Goal: Information Seeking & Learning: Understand process/instructions

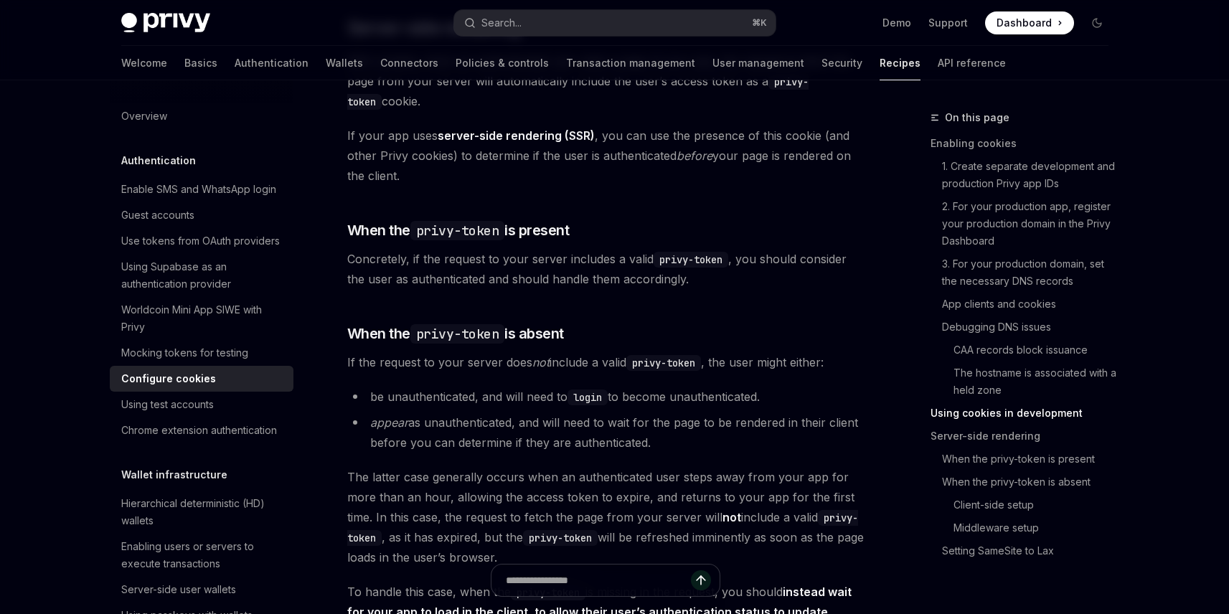
type textarea "*"
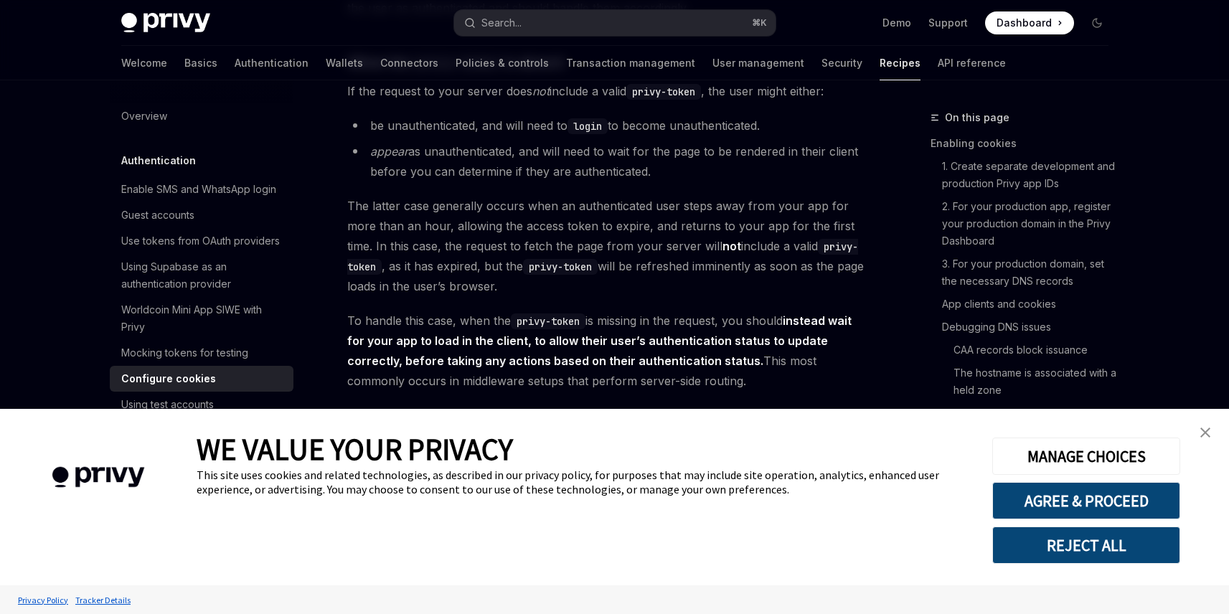
click at [1206, 431] on img "close banner" at bounding box center [1206, 433] width 10 height 10
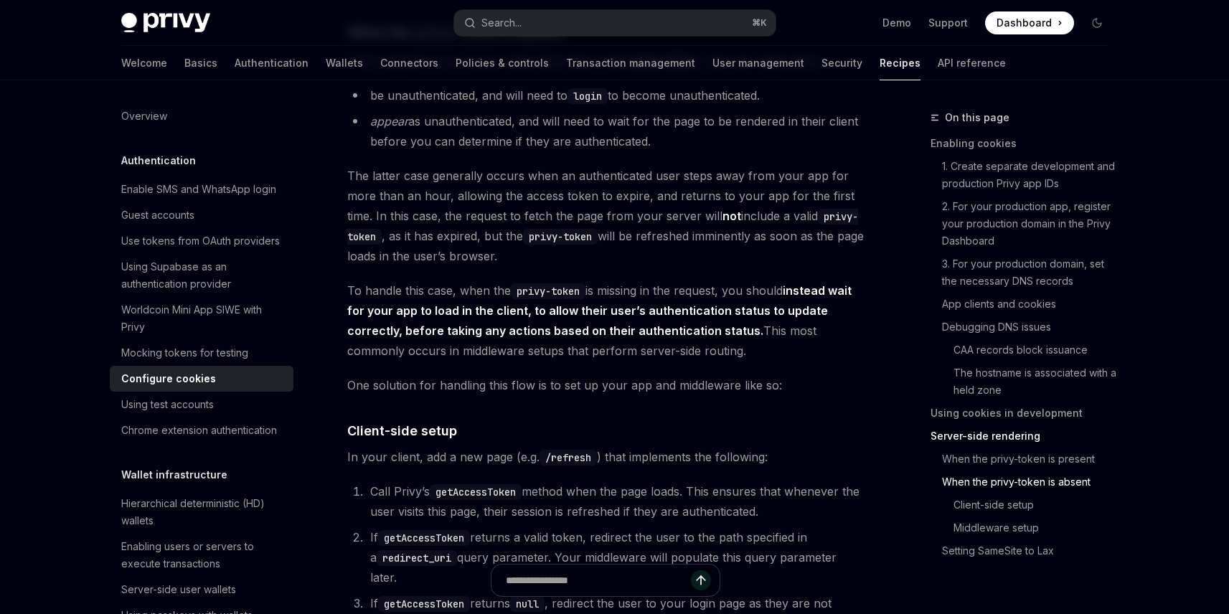
scroll to position [3190, 0]
